Goal: Task Accomplishment & Management: Complete application form

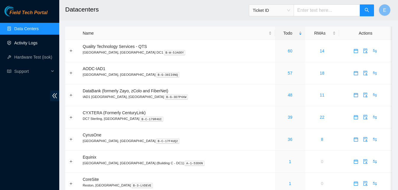
click at [31, 43] on link "Activity Logs" at bounding box center [25, 43] width 23 height 5
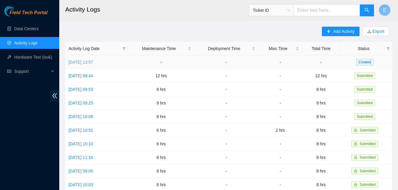
click at [91, 63] on link "Tue, 16 Sep 2025 13:57" at bounding box center [81, 62] width 25 height 5
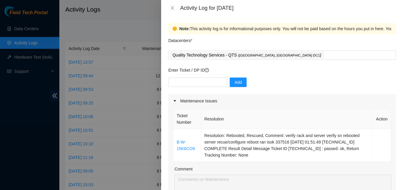
scroll to position [31, 0]
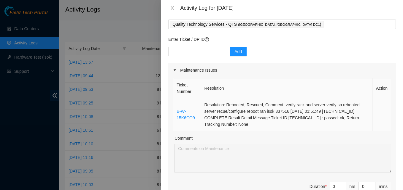
drag, startPoint x: 175, startPoint y: 110, endPoint x: 235, endPoint y: 125, distance: 61.5
click at [235, 125] on tr "B-W-15K6CO9 Resolution: Rebooted, Rescued, Comment: verify rack and server veri…" at bounding box center [282, 114] width 218 height 33
copy tr "B-W-15K6CO9 Resolution: Rebooted, Rescued, Comment: verify rack and server veri…"
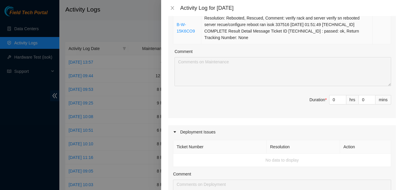
scroll to position [118, 0]
click at [329, 100] on input "0" at bounding box center [337, 99] width 17 height 9
type input "1"
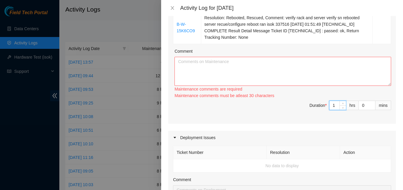
type input "1"
click at [257, 74] on textarea "Comment" at bounding box center [282, 71] width 217 height 29
paste textarea "B-W-15K6CO9 Resolution: Rebooted, Rescued, Comment: verify rack and server veri…"
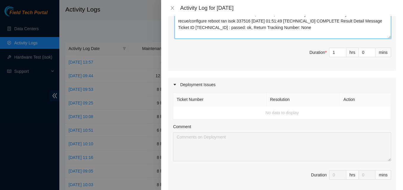
scroll to position [166, 0]
type textarea "B-W-15K6CO9 Resolution: Rebooted, Rescued, Comment: verify rack and server veri…"
click at [193, 114] on td "No data to display" at bounding box center [282, 112] width 218 height 13
click at [209, 100] on th "Ticket Number" at bounding box center [219, 99] width 93 height 13
click at [206, 99] on th "Ticket Number" at bounding box center [219, 99] width 93 height 13
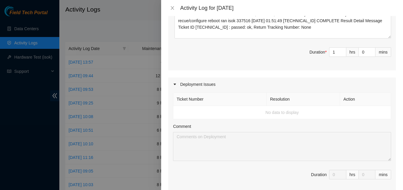
click at [175, 85] on icon "caret-right" at bounding box center [175, 85] width 4 height 4
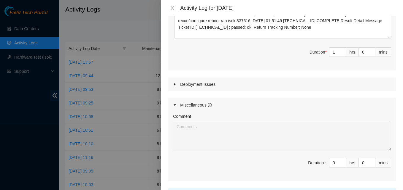
click at [175, 85] on icon "caret-right" at bounding box center [175, 85] width 4 height 4
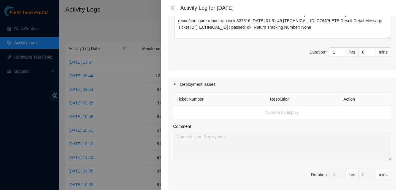
click at [219, 101] on th "Ticket Number" at bounding box center [219, 99] width 93 height 13
click at [187, 99] on th "Ticket Number" at bounding box center [219, 99] width 93 height 13
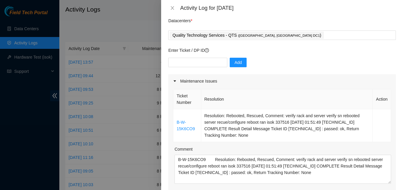
scroll to position [0, 0]
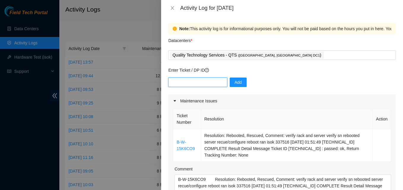
click at [184, 86] on input "text" at bounding box center [197, 82] width 59 height 9
paste input "B-W-15K6CO9 Resolution: Rebooted, Rescued, Comment: verify rack and server veri…"
type input "B"
paste input "DP83142"
type input "DP83142"
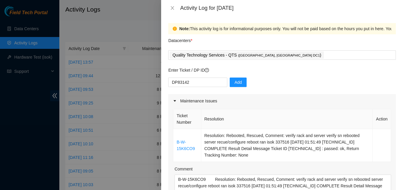
click at [190, 76] on div "Enter Ticket / DP ID DP83142 Add" at bounding box center [282, 80] width 228 height 27
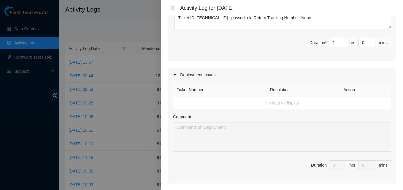
scroll to position [175, 0]
click at [235, 91] on th "Ticket Number" at bounding box center [219, 89] width 93 height 13
click at [225, 97] on td "No data to display" at bounding box center [282, 102] width 218 height 13
click at [223, 102] on td "No data to display" at bounding box center [282, 102] width 218 height 13
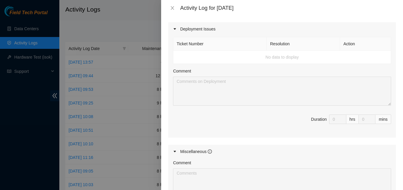
scroll to position [221, 0]
click at [304, 57] on td "No data to display" at bounding box center [282, 56] width 218 height 13
click at [289, 47] on th "Resolution" at bounding box center [303, 43] width 73 height 13
click at [222, 46] on th "Ticket Number" at bounding box center [219, 43] width 93 height 13
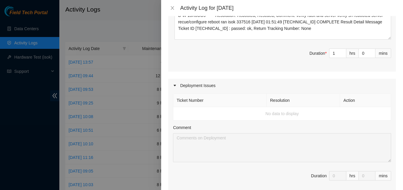
scroll to position [164, 0]
click at [211, 101] on th "Ticket Number" at bounding box center [219, 100] width 93 height 13
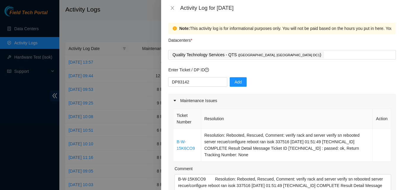
scroll to position [0, 0]
click at [233, 78] on button "Add" at bounding box center [238, 82] width 17 height 9
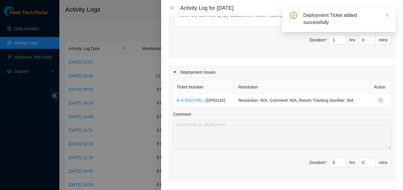
scroll to position [178, 0]
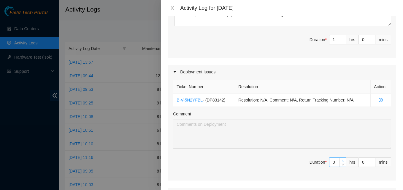
click at [341, 162] on span "up" at bounding box center [343, 161] width 4 height 4
type input "1"
type input "2"
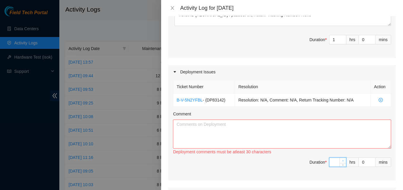
type input "1"
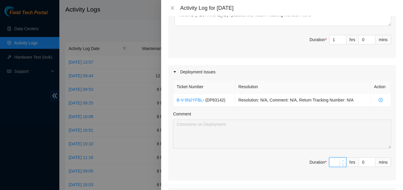
type input "3"
type input "4"
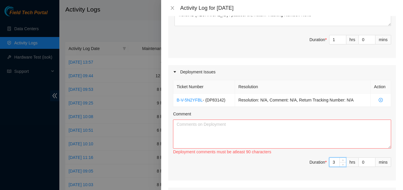
type input "3"
click at [196, 125] on textarea "Comment" at bounding box center [282, 134] width 218 height 29
paste textarea "Hey Dennis, EOD report adjusted rack posts located the pallets unboxed pdu's in…"
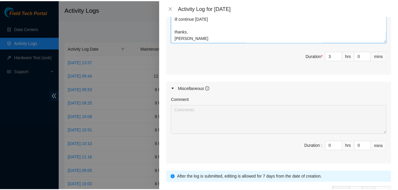
scroll to position [324, 0]
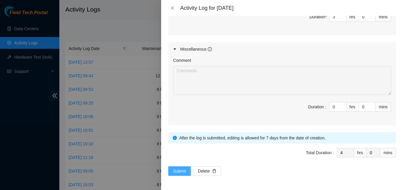
type textarea "Hey Dennis, EOD report adjusted rack posts located the pallets unboxed pdu's in…"
click at [174, 171] on span "Submit" at bounding box center [179, 171] width 13 height 7
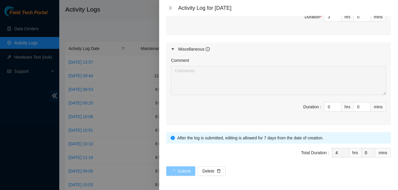
scroll to position [0, 0]
